Goal: Transaction & Acquisition: Download file/media

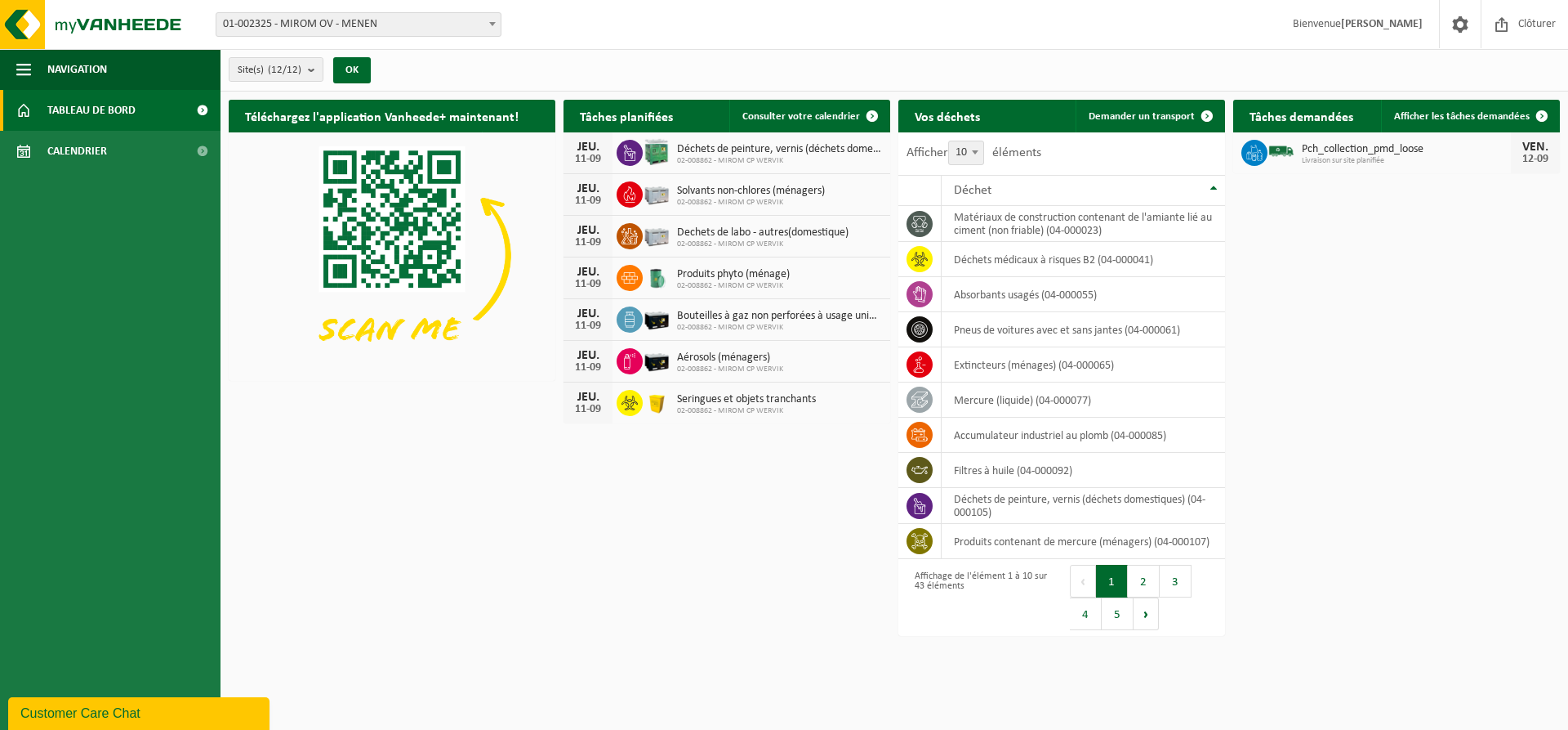
click at [129, 111] on span "Tableau de bord" at bounding box center [92, 110] width 89 height 41
click at [114, 102] on span "Tableau de bord" at bounding box center [92, 110] width 89 height 41
click at [493, 21] on span at bounding box center [492, 24] width 16 height 21
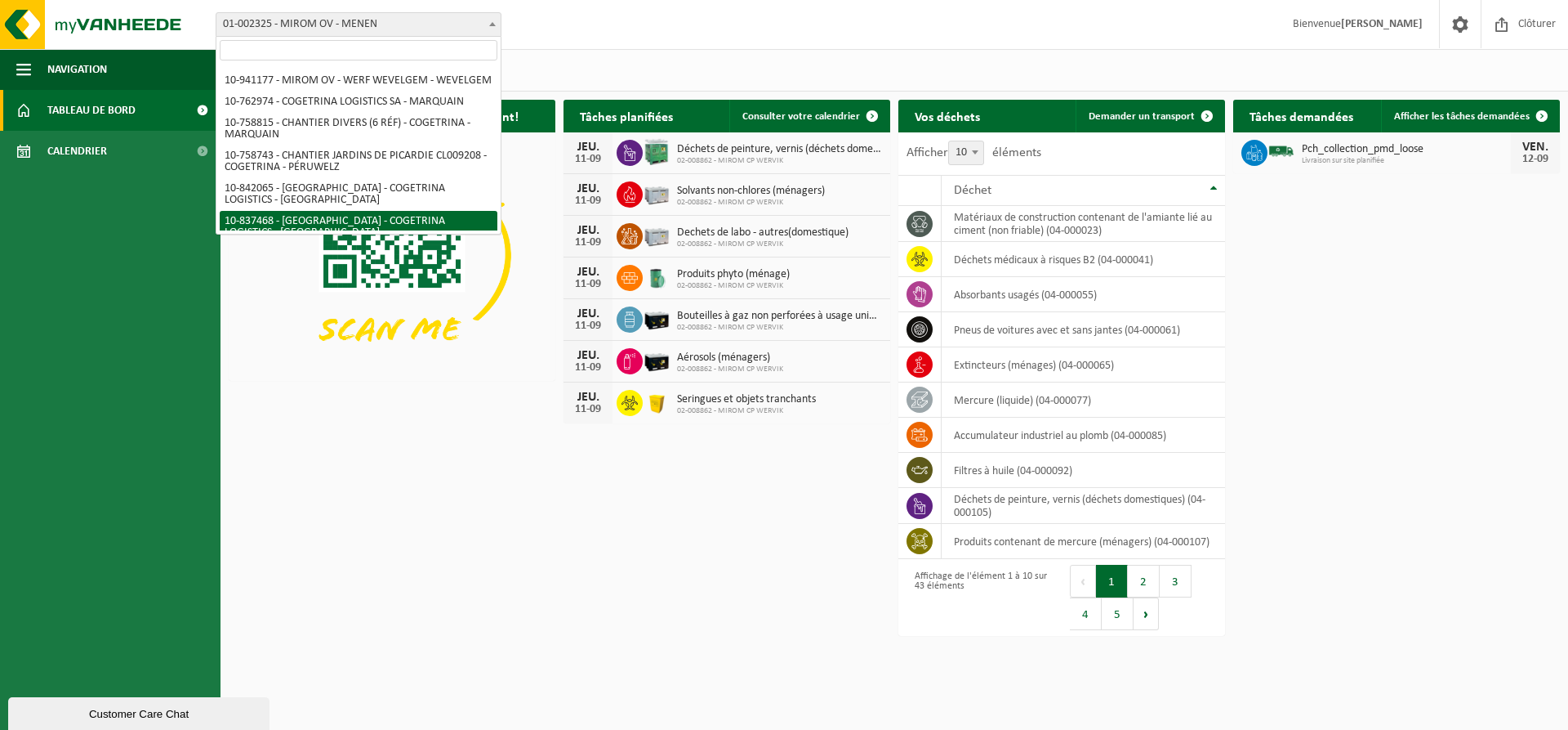
scroll to position [164, 0]
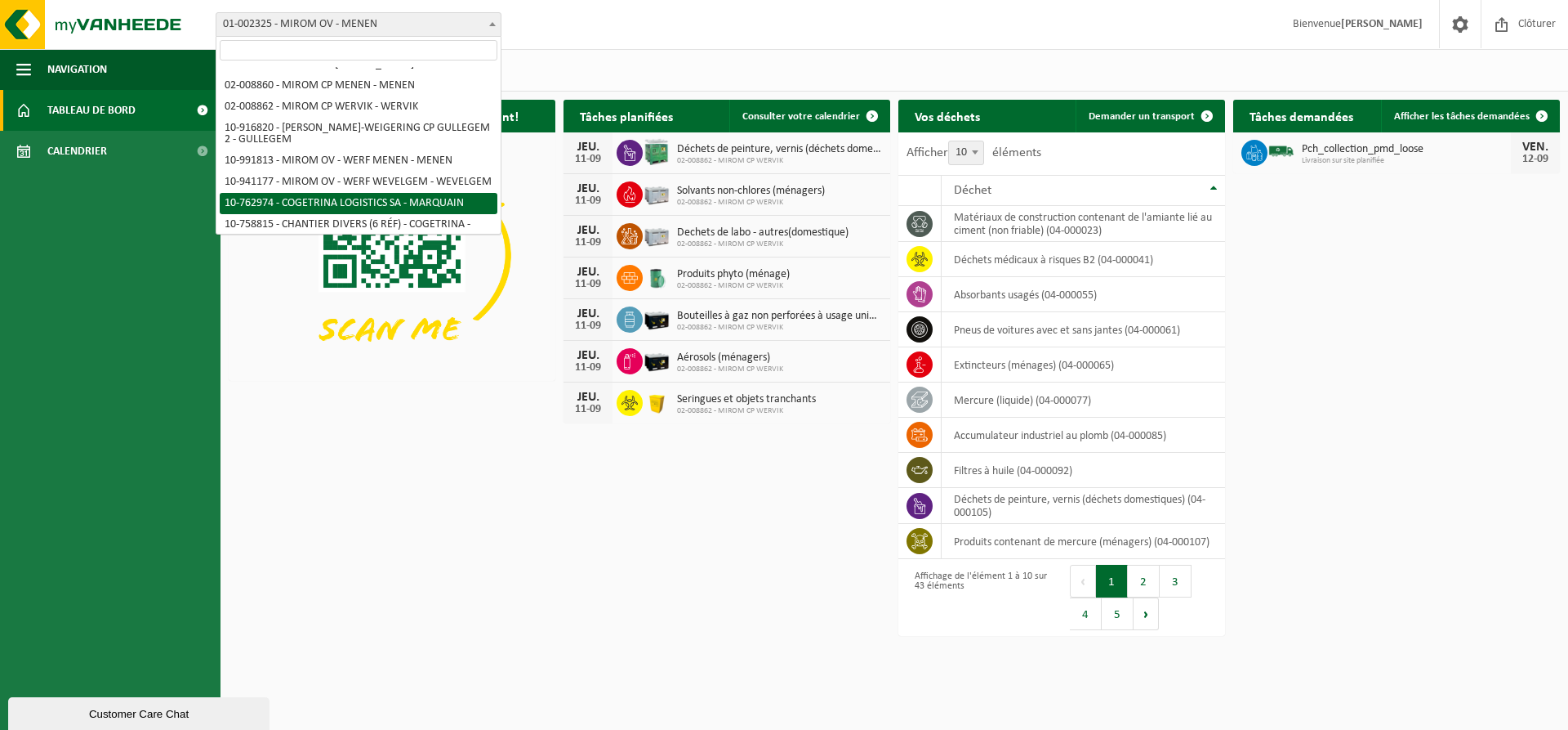
select select "17600"
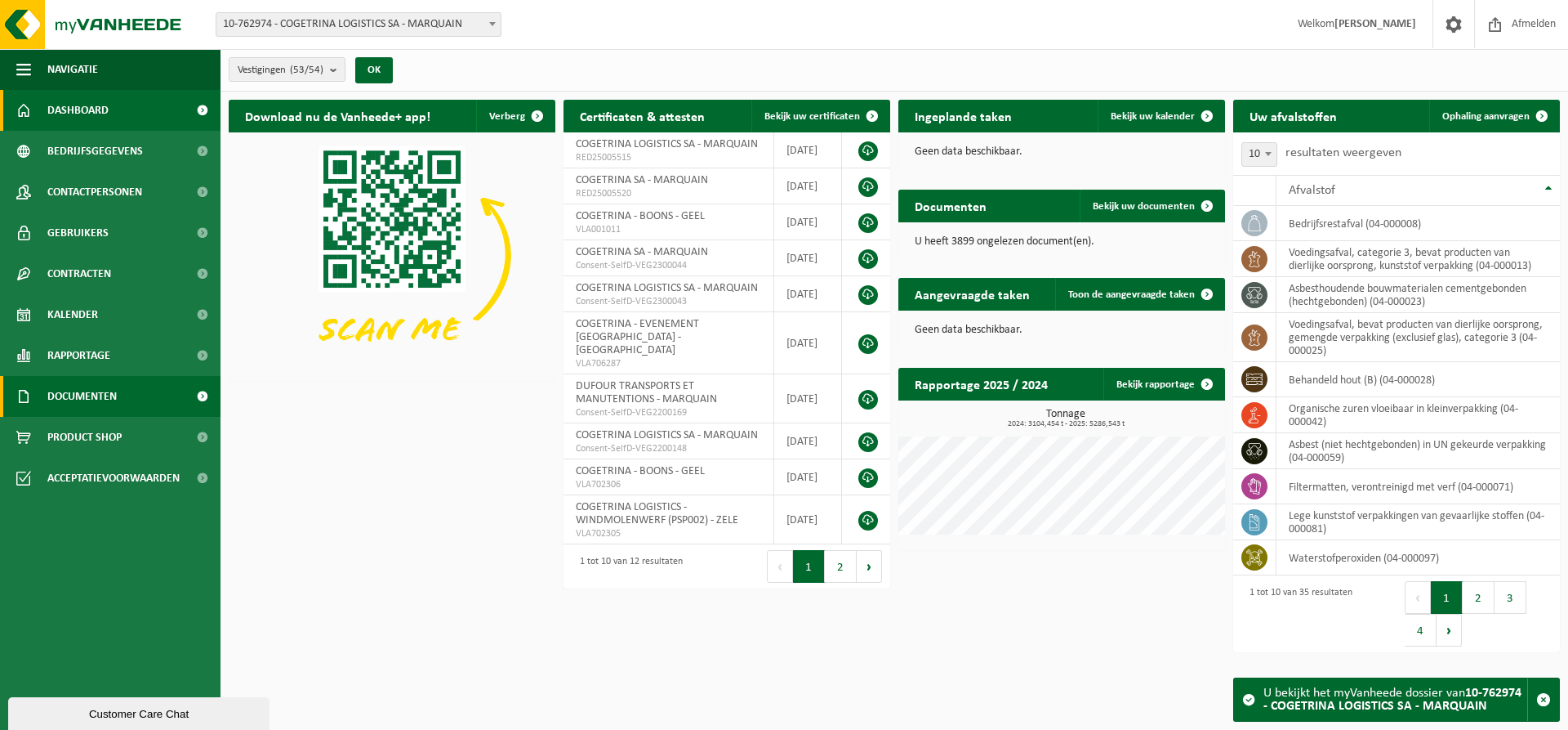
click at [79, 398] on span "Documenten" at bounding box center [82, 396] width 69 height 41
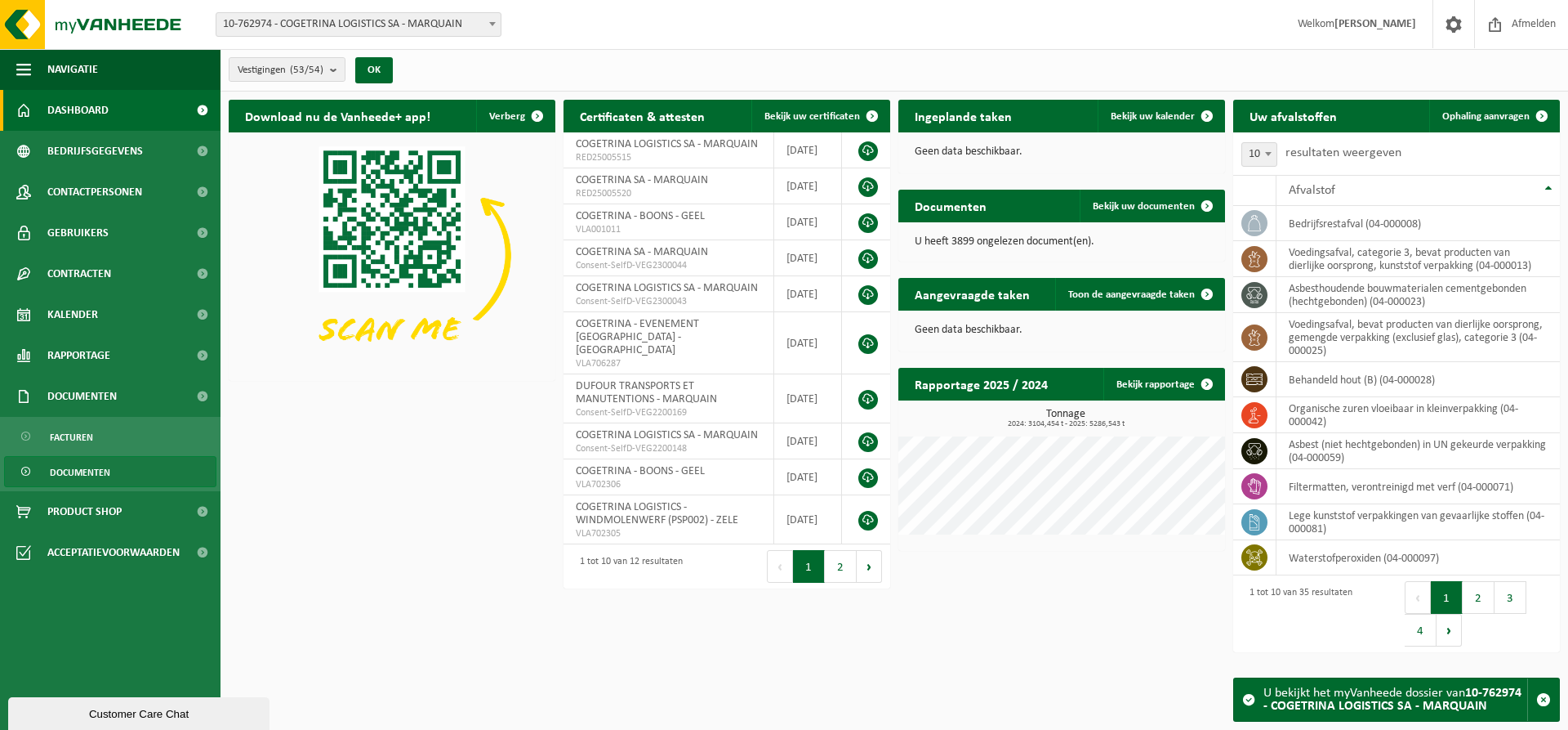
click at [84, 472] on span "Documenten" at bounding box center [80, 472] width 60 height 31
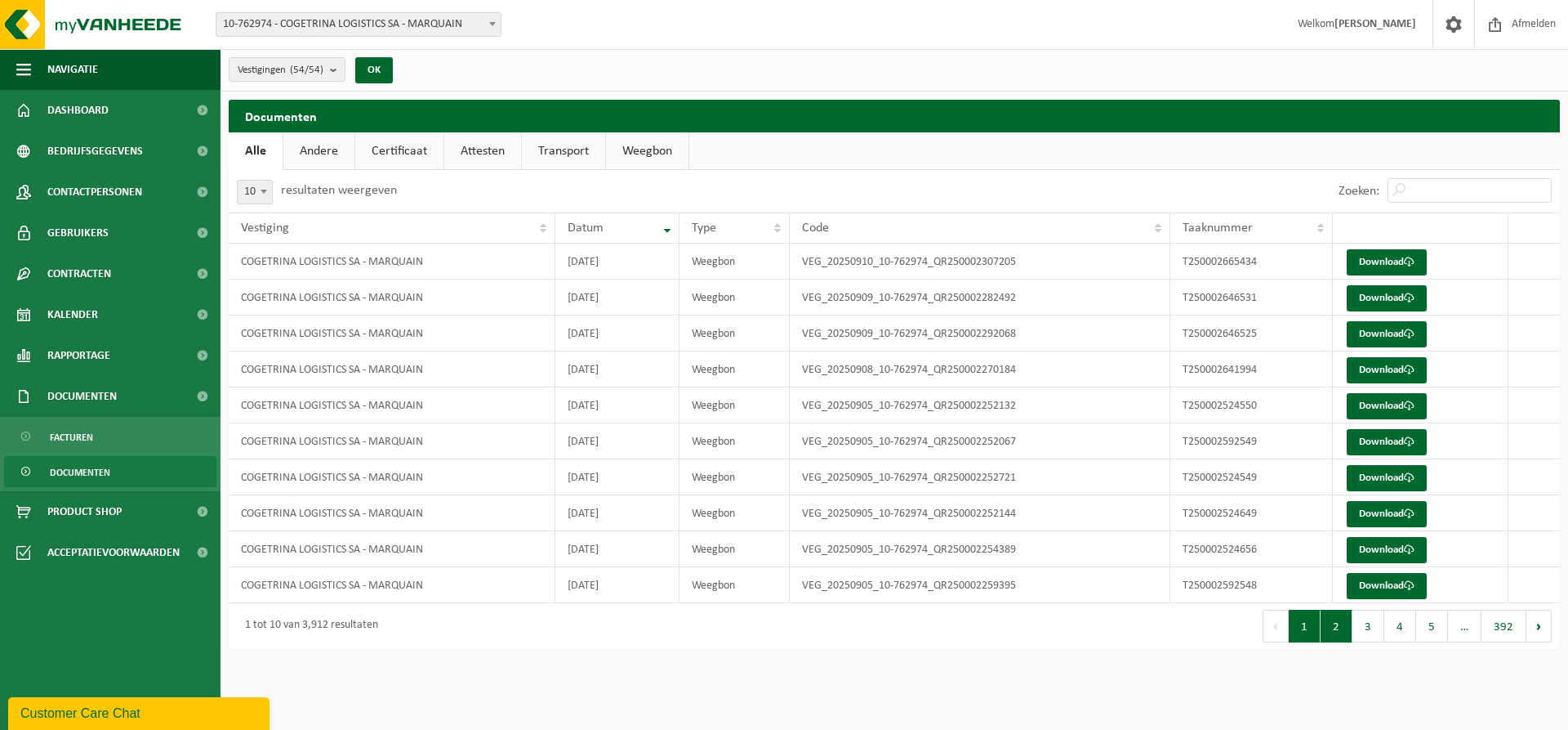
click at [1340, 629] on button "2" at bounding box center [1337, 625] width 32 height 33
click at [1373, 625] on button "3" at bounding box center [1369, 625] width 32 height 33
click at [1398, 625] on button "4" at bounding box center [1401, 625] width 32 height 33
click at [613, 438] on td "[DATE]" at bounding box center [617, 441] width 124 height 36
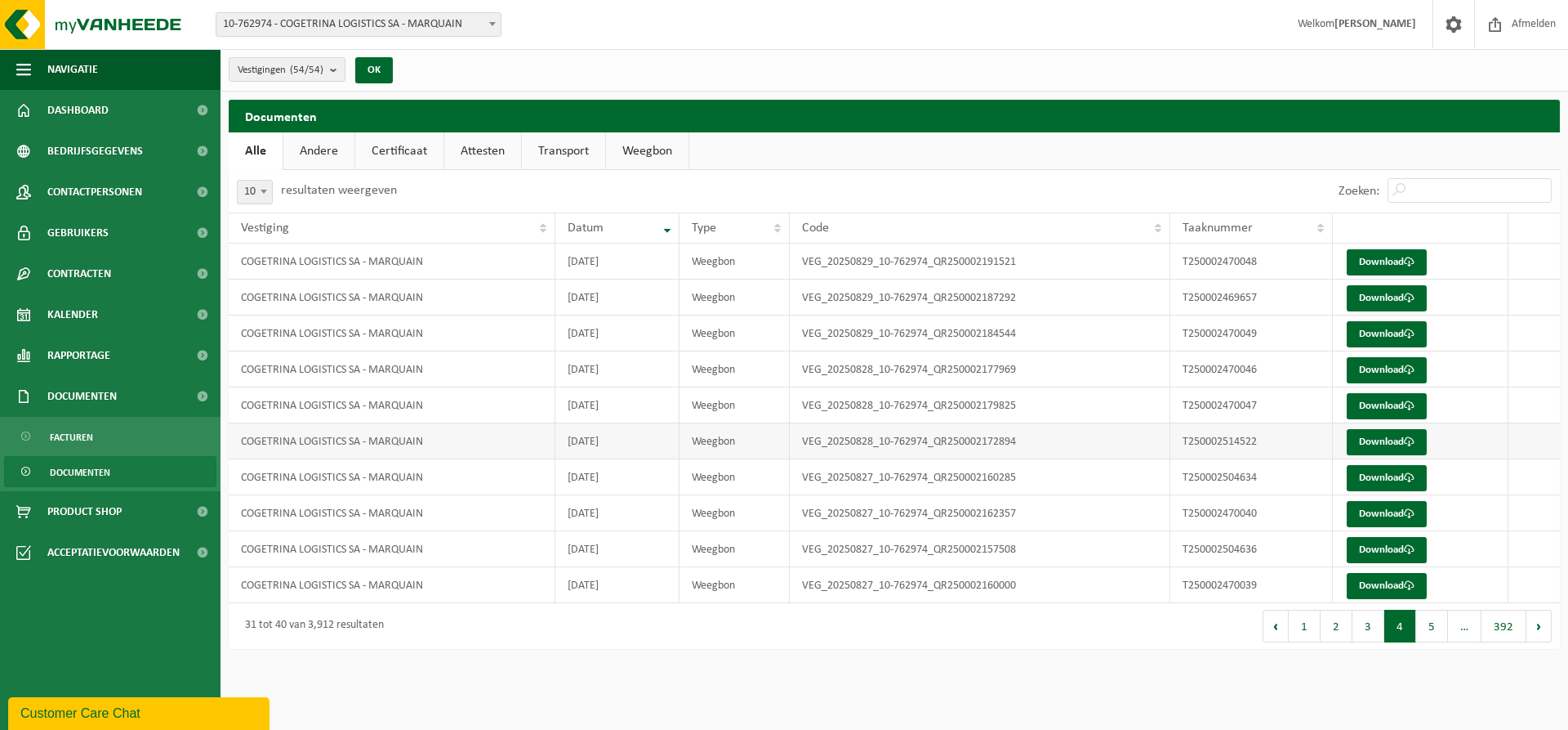
click at [395, 450] on td "COGETRINA LOGISTICS SA - MARQUAIN" at bounding box center [391, 441] width 327 height 36
click at [1398, 440] on link "Download" at bounding box center [1386, 442] width 80 height 27
click at [1371, 406] on link "Download" at bounding box center [1386, 407] width 80 height 27
click at [1361, 437] on link "Download" at bounding box center [1386, 442] width 80 height 27
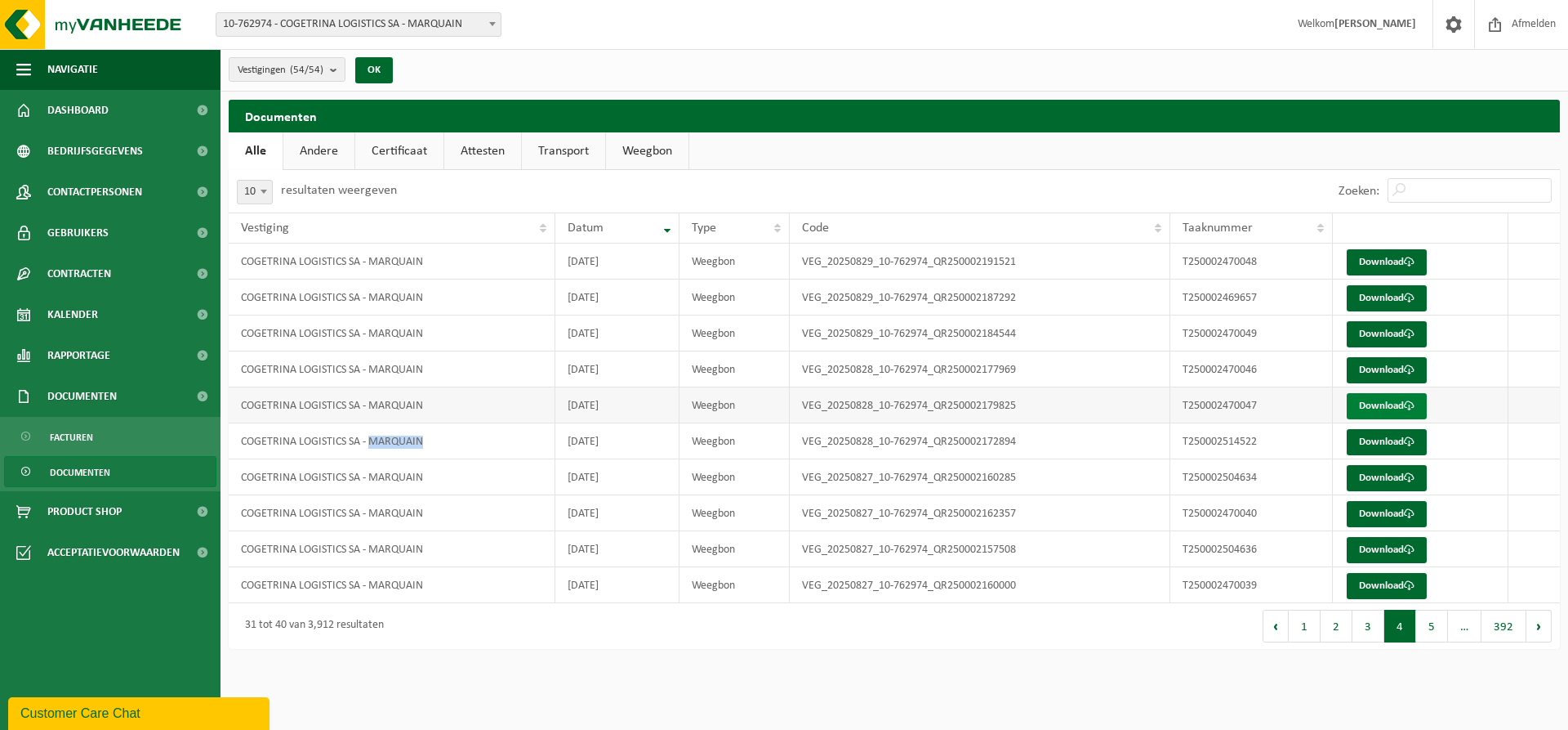
click at [1386, 401] on link "Download" at bounding box center [1386, 407] width 80 height 27
click at [1373, 363] on link "Download" at bounding box center [1386, 370] width 80 height 27
